Goal: Use online tool/utility: Utilize a website feature to perform a specific function

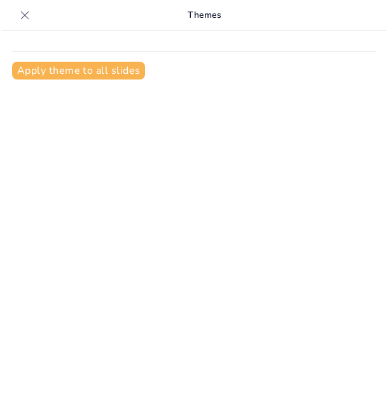
scroll to position [17, 0]
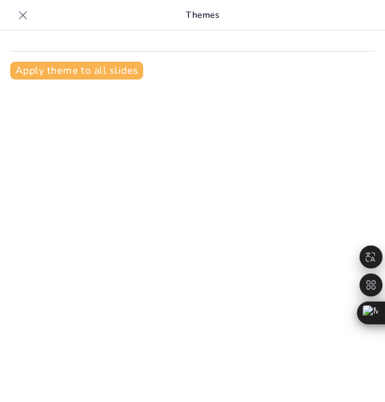
type input "Informe Integral del Centro de Salud: Servicios de Ecografía y Radiografía en G…"
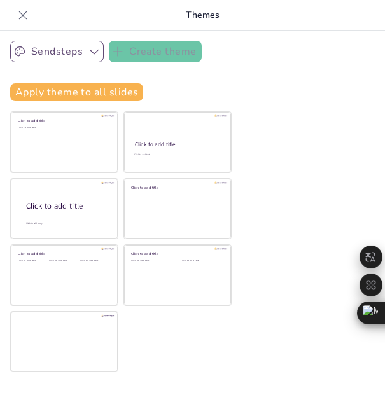
click at [90, 47] on icon "button" at bounding box center [94, 51] width 13 height 13
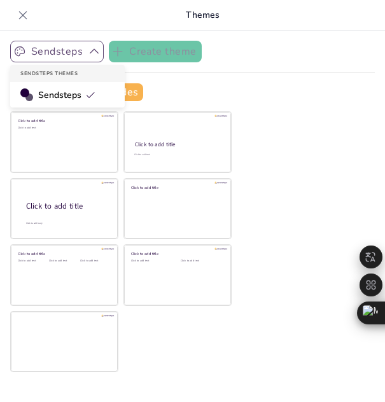
click at [90, 47] on icon "button" at bounding box center [94, 51] width 13 height 13
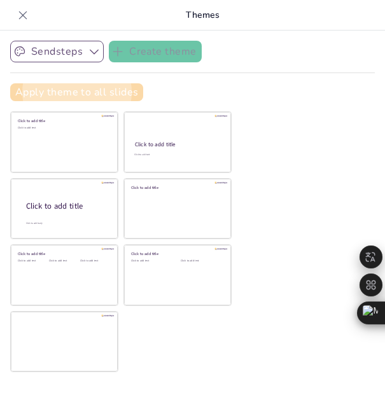
click at [120, 90] on button "Apply theme to all slides" at bounding box center [76, 92] width 133 height 18
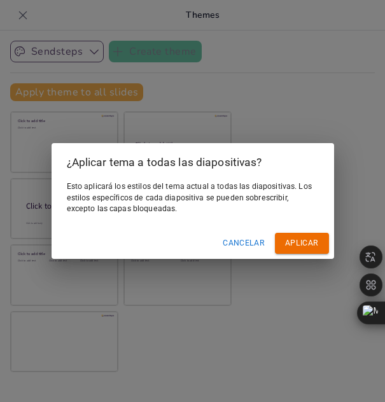
click at [292, 244] on font "Aplicar" at bounding box center [301, 243] width 33 height 9
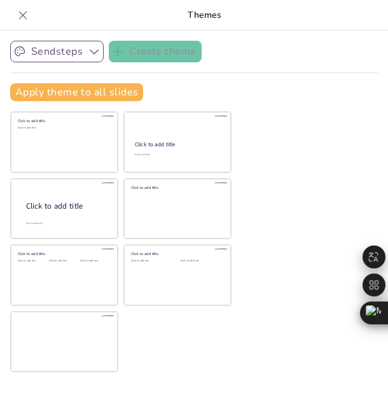
click at [78, 50] on button "Sendsteps" at bounding box center [57, 52] width 94 height 22
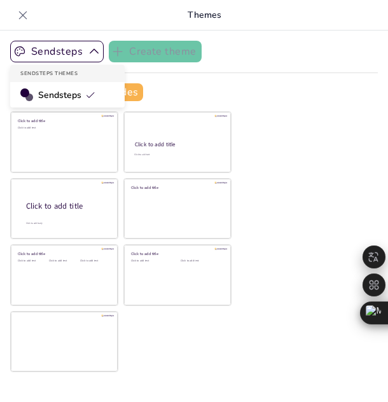
click at [313, 95] on div "Apply theme to all slides" at bounding box center [194, 92] width 368 height 18
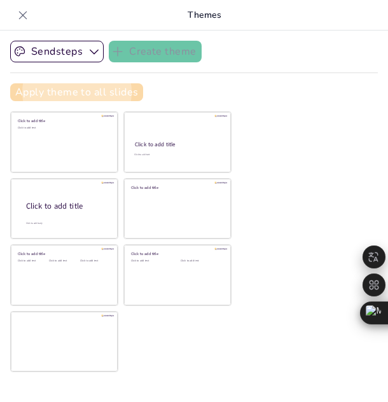
click at [70, 87] on button "Apply theme to all slides" at bounding box center [76, 92] width 133 height 18
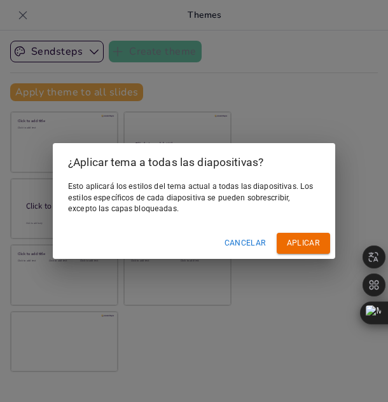
click at [298, 237] on font "Aplicar" at bounding box center [303, 243] width 33 height 13
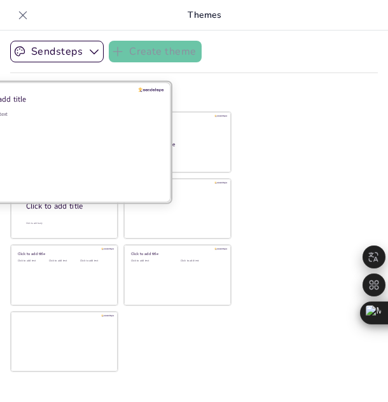
click at [53, 132] on div "Click to add text" at bounding box center [62, 150] width 182 height 79
click at [82, 153] on div "Click to add text" at bounding box center [62, 150] width 182 height 79
click at [149, 87] on div at bounding box center [64, 142] width 214 height 120
click at [20, 95] on div "Click to add title" at bounding box center [62, 99] width 182 height 10
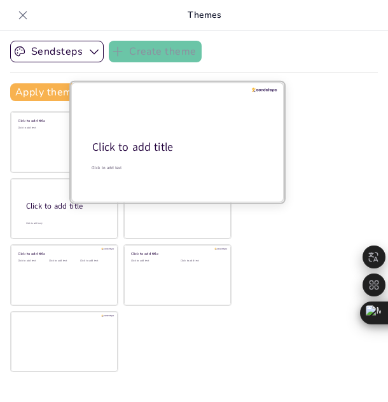
click at [181, 151] on div "Click to add title" at bounding box center [176, 147] width 169 height 15
click at [132, 147] on div "Click to add title" at bounding box center [176, 147] width 169 height 15
click at [107, 165] on div "Click to add text" at bounding box center [177, 168] width 170 height 6
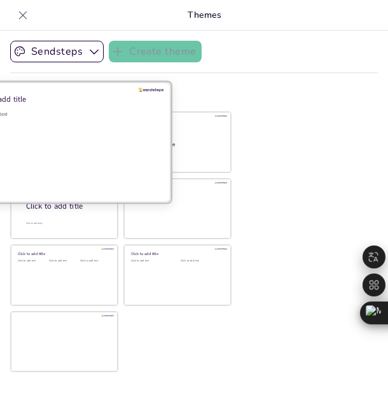
drag, startPoint x: 116, startPoint y: 145, endPoint x: 55, endPoint y: 151, distance: 61.4
click at [55, 151] on div "Click to add text" at bounding box center [62, 150] width 182 height 79
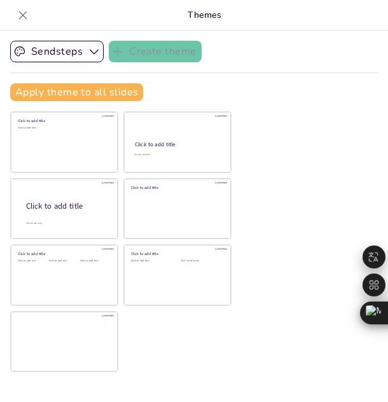
click at [219, 13] on p "Themes" at bounding box center [204, 15] width 342 height 31
